Goal: Task Accomplishment & Management: Manage account settings

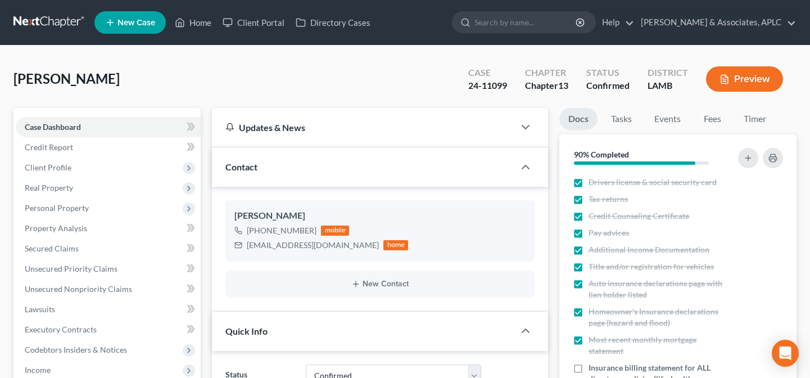
select select "1"
click at [197, 22] on link "Home" at bounding box center [193, 22] width 48 height 20
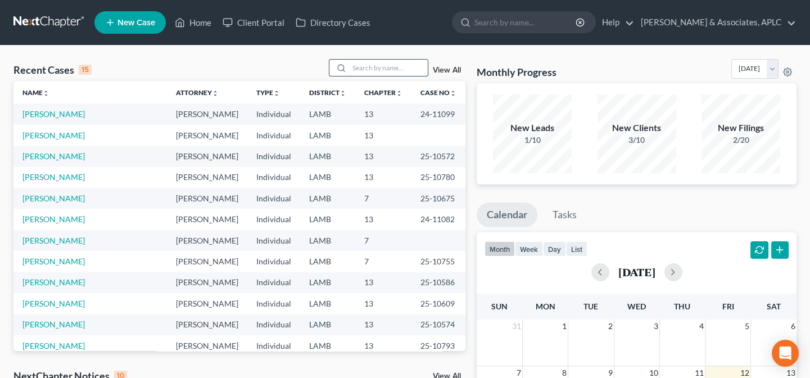
click at [412, 71] on input "search" at bounding box center [388, 68] width 79 height 16
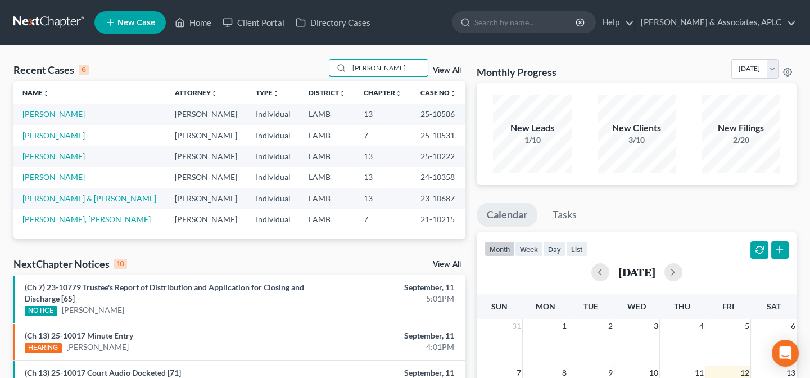
type input "martin"
click at [55, 179] on link "[PERSON_NAME]" at bounding box center [53, 177] width 62 height 10
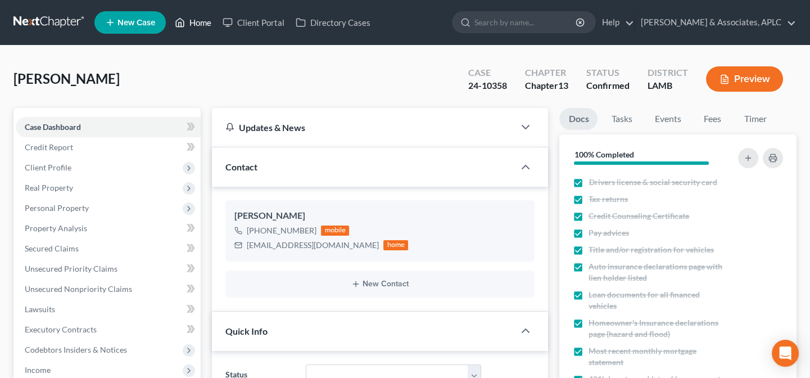
click at [205, 26] on link "Home" at bounding box center [193, 22] width 48 height 20
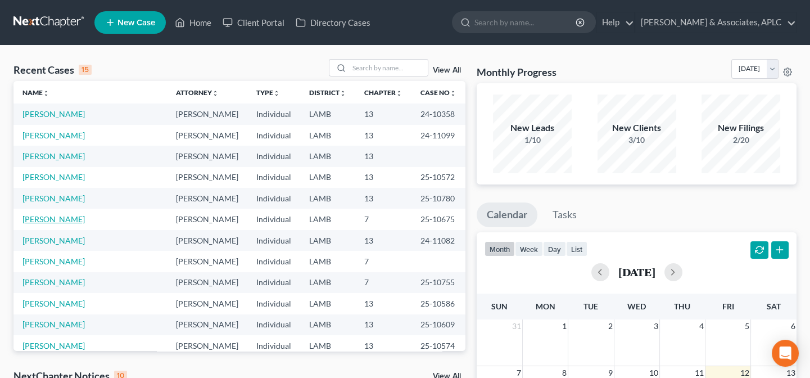
click at [51, 217] on link "[PERSON_NAME]" at bounding box center [53, 219] width 62 height 10
select select "6"
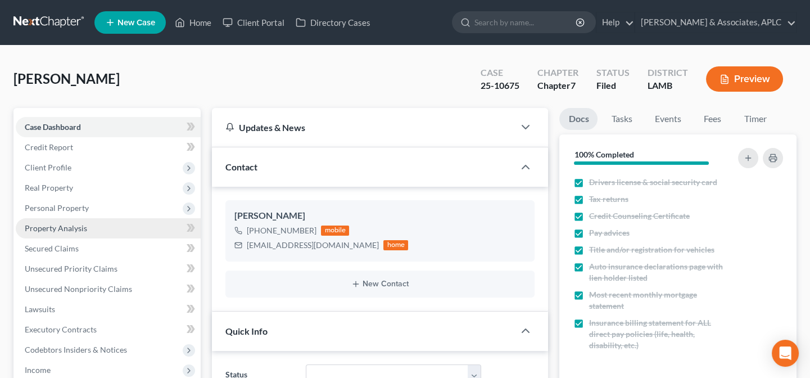
click at [56, 225] on span "Property Analysis" at bounding box center [56, 228] width 62 height 10
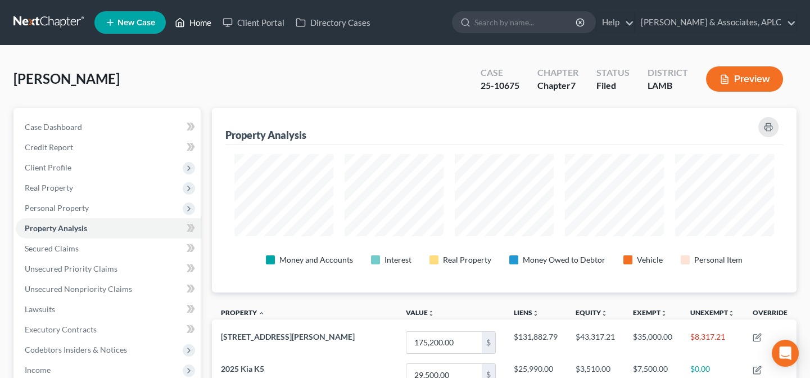
click at [204, 17] on link "Home" at bounding box center [193, 22] width 48 height 20
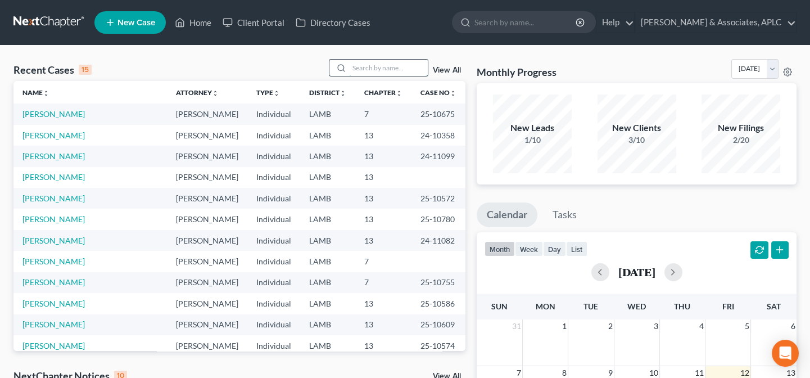
click at [368, 69] on input "search" at bounding box center [388, 68] width 79 height 16
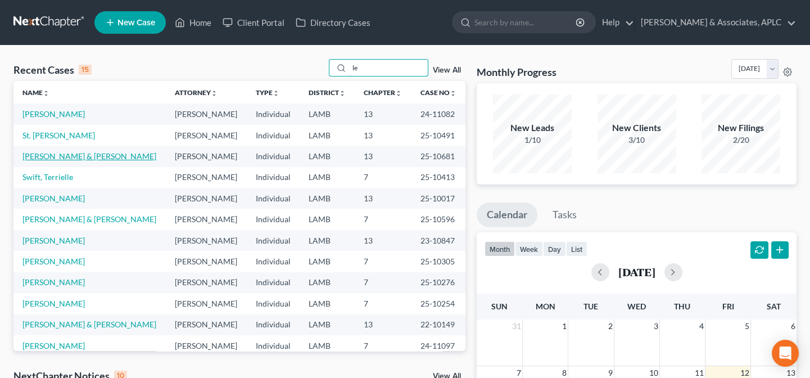
type input "le"
click at [39, 155] on link "[PERSON_NAME] & [PERSON_NAME]" at bounding box center [89, 156] width 134 height 10
select select "3"
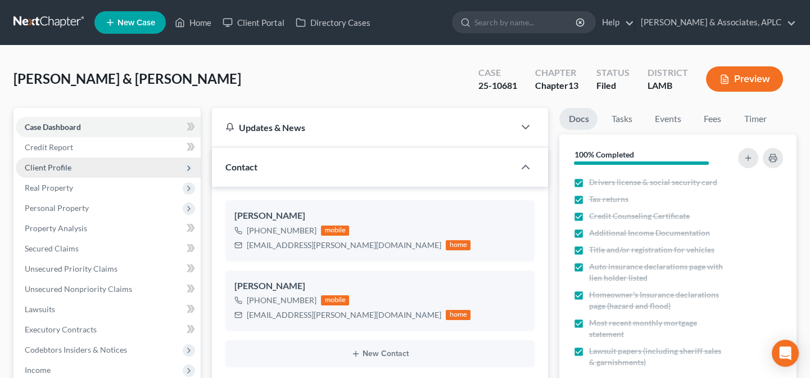
click at [42, 159] on span "Client Profile" at bounding box center [108, 167] width 185 height 20
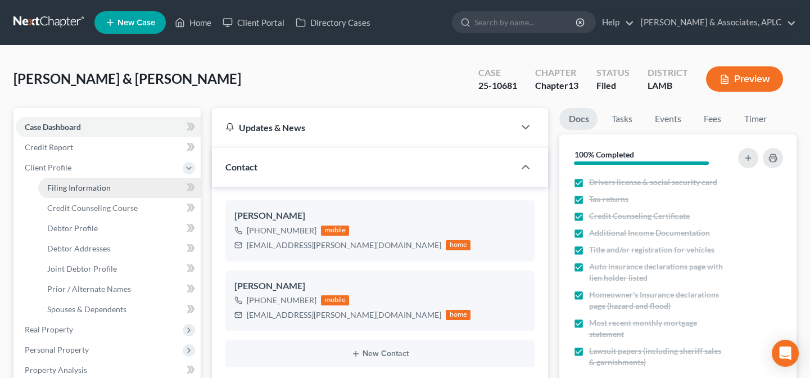
click at [52, 186] on span "Filing Information" at bounding box center [79, 188] width 64 height 10
select select "1"
select select "3"
select select "19"
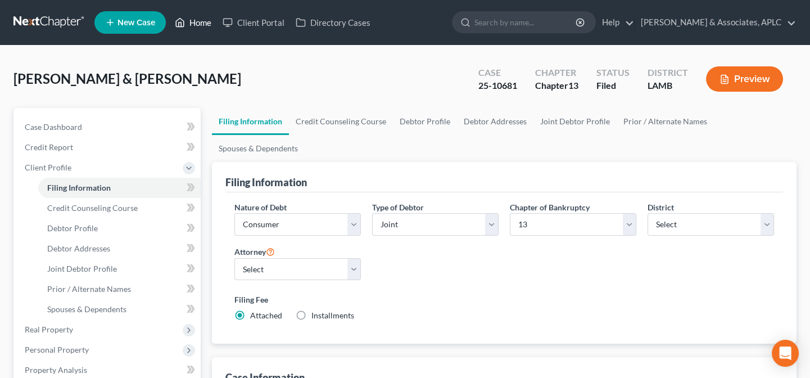
click at [200, 16] on link "Home" at bounding box center [193, 22] width 48 height 20
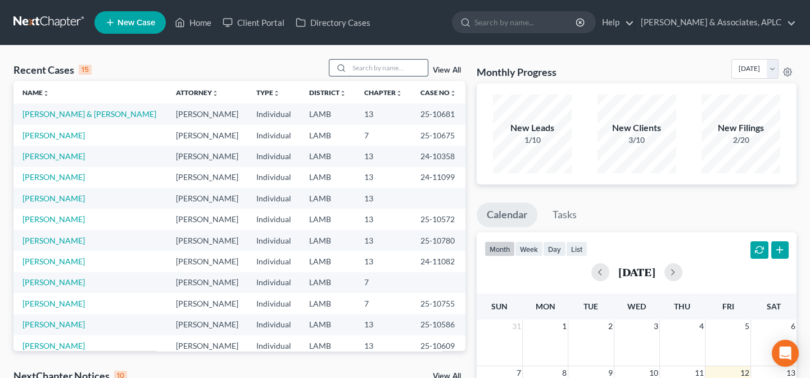
click at [377, 67] on input "search" at bounding box center [388, 68] width 79 height 16
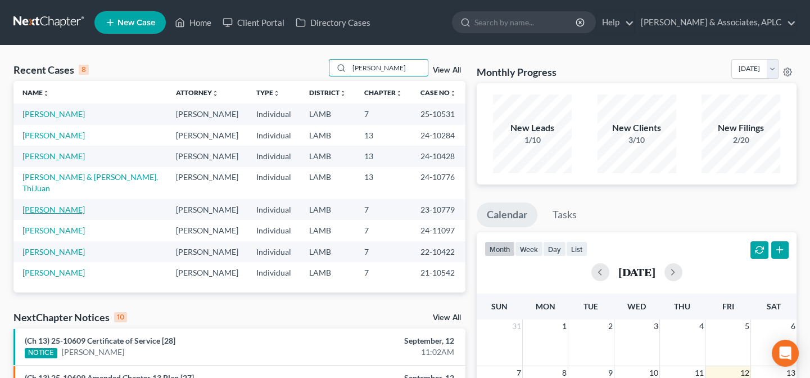
type input "[PERSON_NAME]"
click at [60, 205] on link "[PERSON_NAME]" at bounding box center [53, 210] width 62 height 10
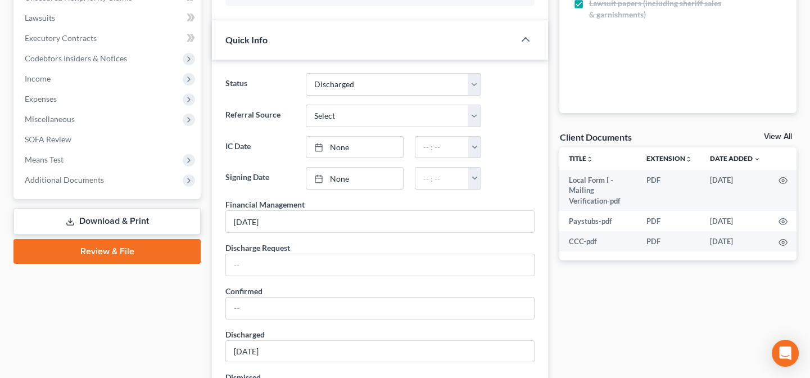
scroll to position [306, 0]
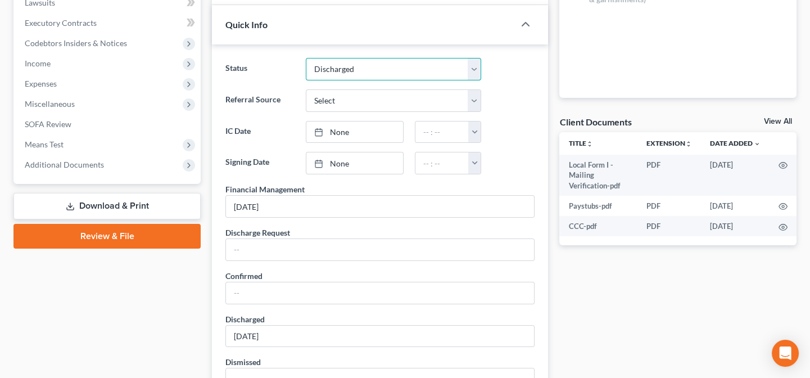
click at [362, 68] on select "Closed Confirmed Confirmed - 30 Day Default Discharged Discharged & Reported Di…" at bounding box center [394, 69] width 176 height 22
select select "0"
click at [306, 58] on select "Closed Confirmed Confirmed - 30 Day Default Discharged Discharged & Reported Di…" at bounding box center [394, 69] width 176 height 22
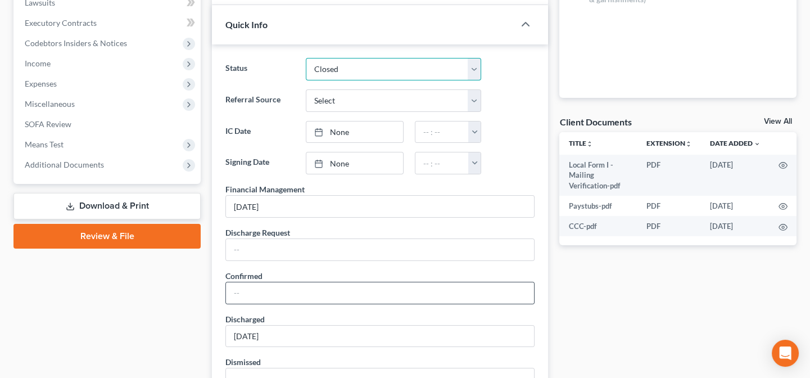
scroll to position [409, 0]
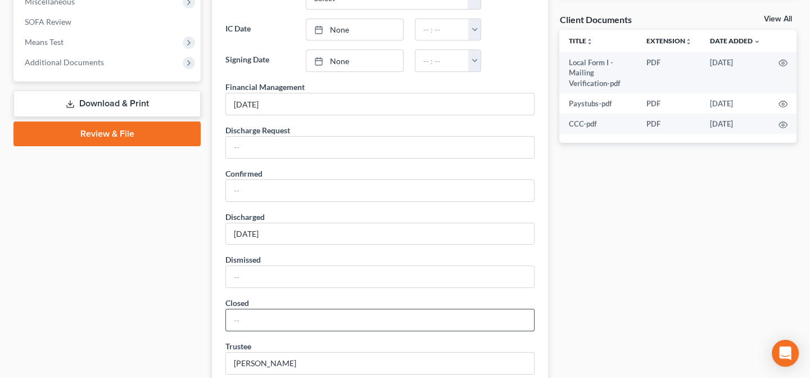
click at [321, 324] on input "text" at bounding box center [380, 319] width 308 height 21
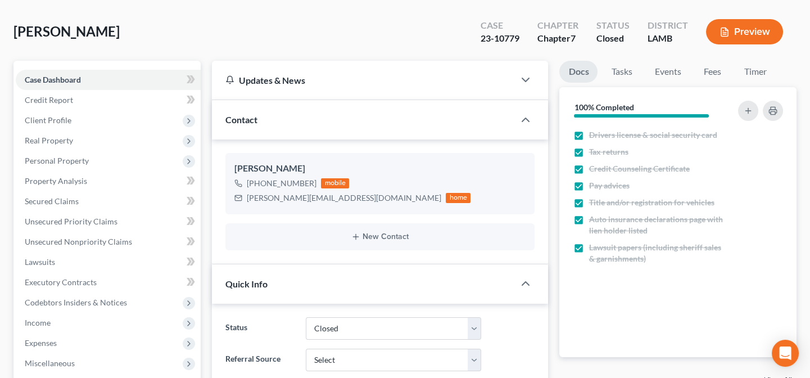
scroll to position [0, 0]
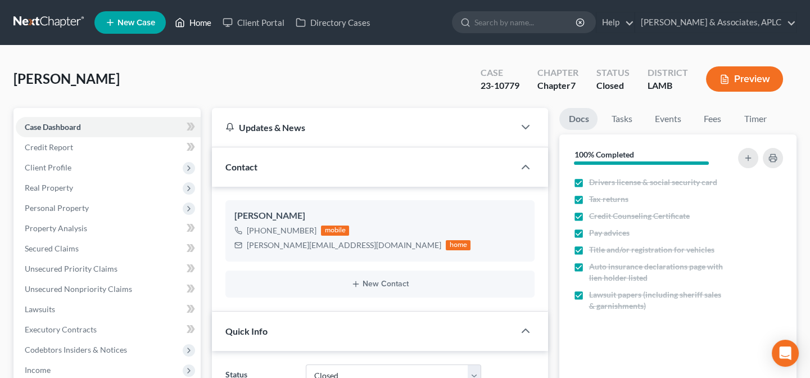
type input "[DATE]"
click at [208, 22] on link "Home" at bounding box center [193, 22] width 48 height 20
